Goal: Find specific page/section: Find specific page/section

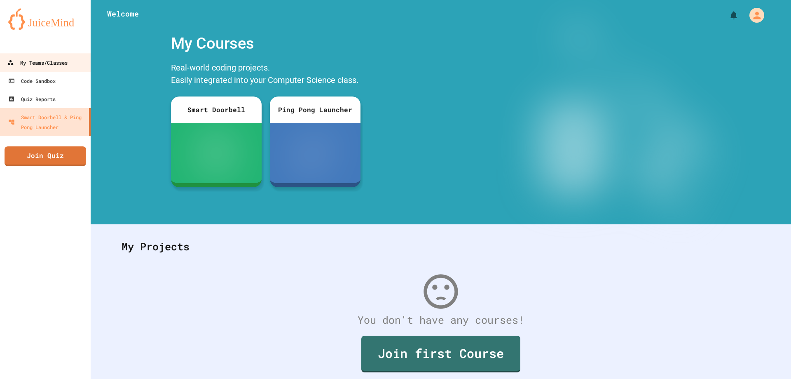
click at [49, 63] on div "My Teams/Classes" at bounding box center [37, 63] width 61 height 10
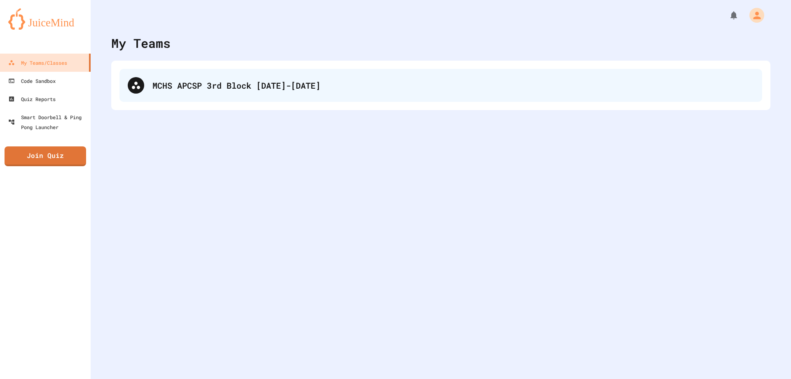
click at [232, 84] on div "MCHS APCSP 3rd Block [DATE]-[DATE]" at bounding box center [454, 85] width 602 height 12
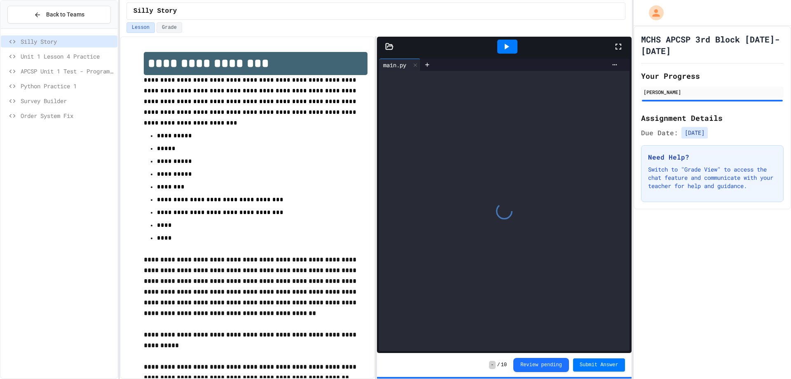
click at [68, 101] on span "Survey Builder" at bounding box center [68, 100] width 94 height 9
